Goal: Transaction & Acquisition: Purchase product/service

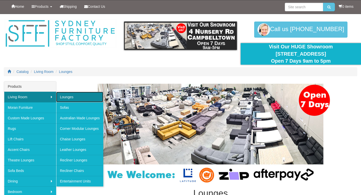
click at [65, 95] on link "Lounges" at bounding box center [79, 97] width 47 height 11
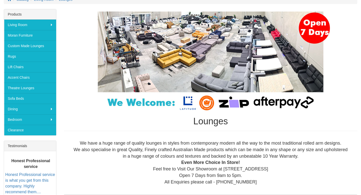
scroll to position [142, 0]
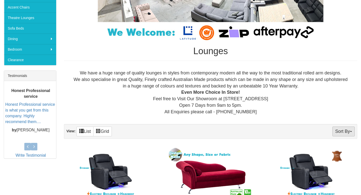
click at [350, 133] on button "Sort By" at bounding box center [343, 132] width 22 height 10
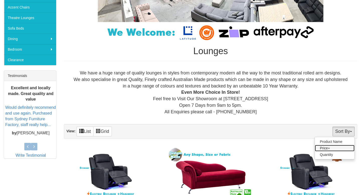
click at [328, 148] on link "Price+" at bounding box center [335, 148] width 40 height 7
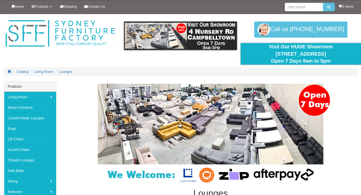
scroll to position [142, 0]
